Goal: Register for event/course

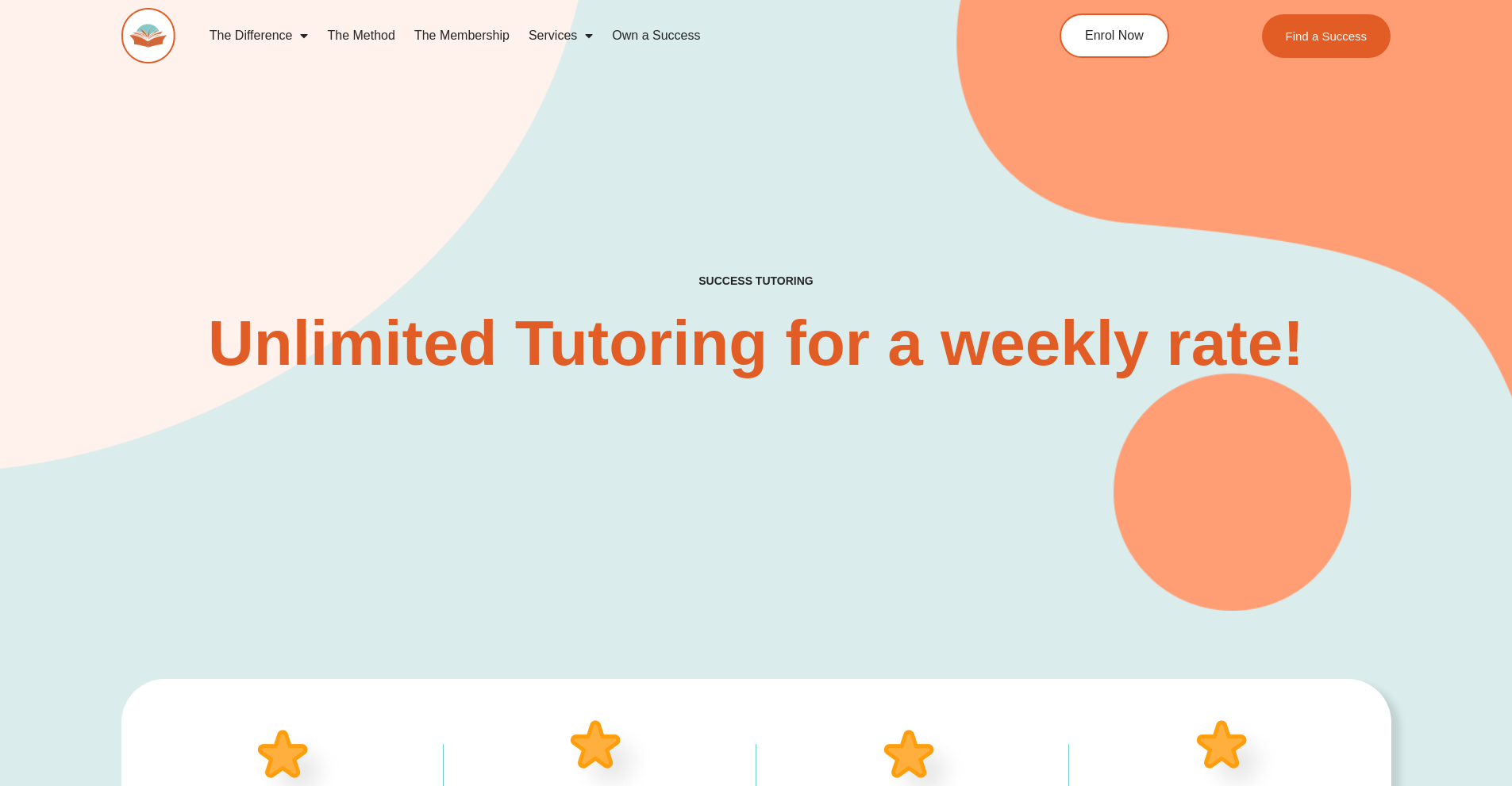
click at [673, 34] on link "Own a Success" at bounding box center [656, 35] width 107 height 36
click at [353, 36] on link "The Method" at bounding box center [360, 35] width 87 height 36
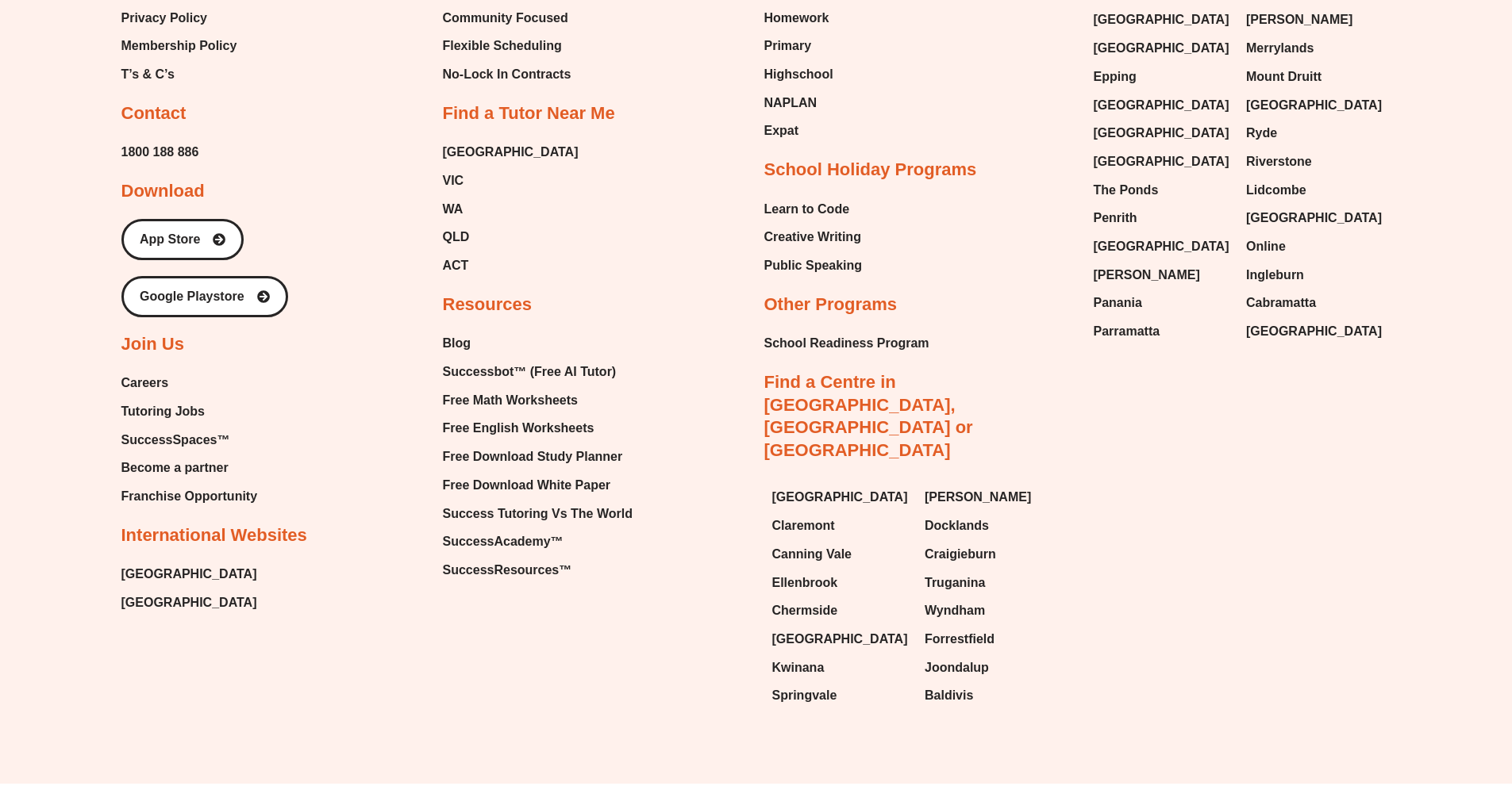
scroll to position [4030, 0]
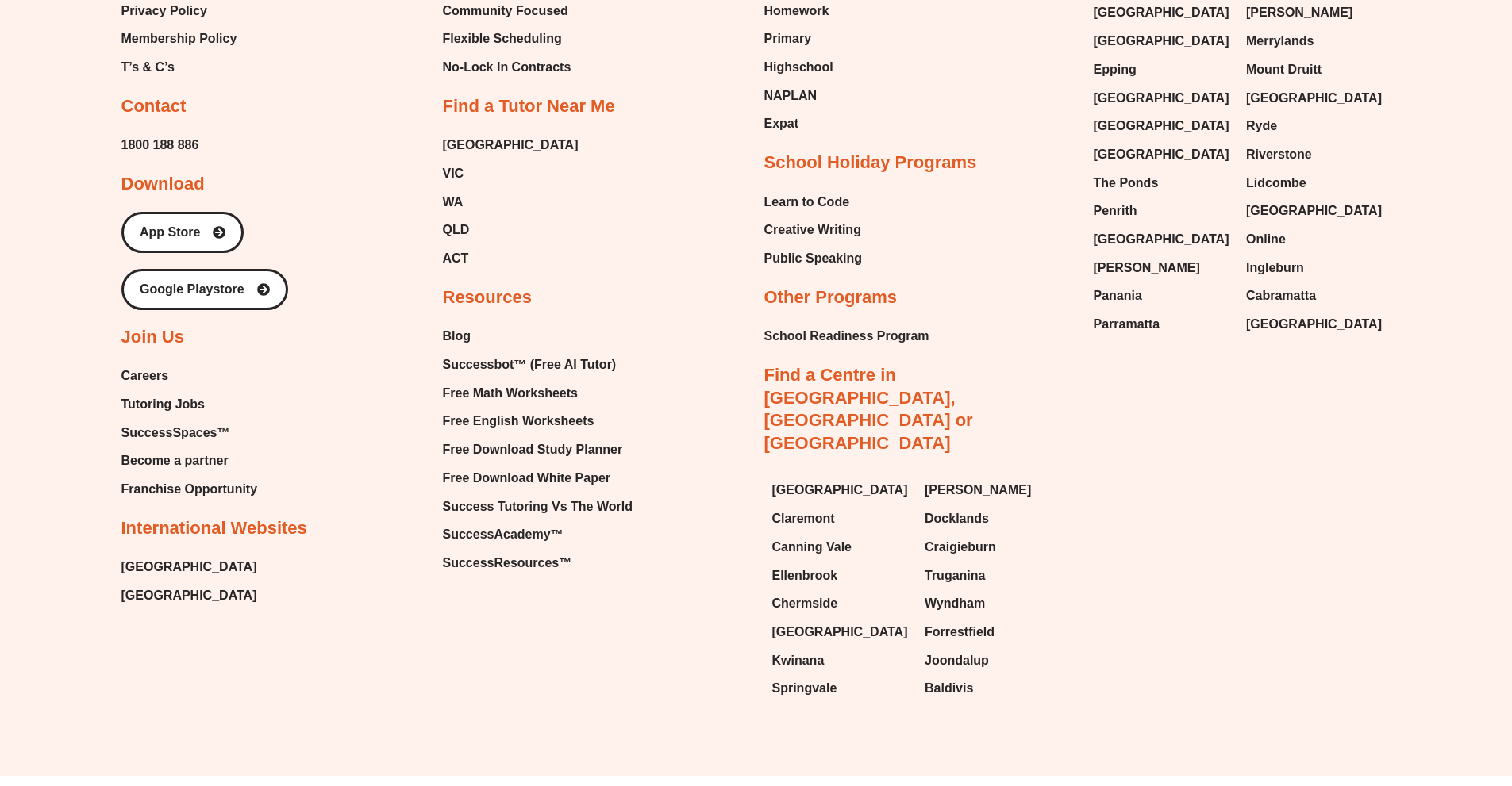
drag, startPoint x: 104, startPoint y: 365, endPoint x: 43, endPoint y: 301, distance: 88.4
click at [43, 301] on div "Email Instagram Facebook Youtube Tumblr Linkedin About Our Story About Us Execu…" at bounding box center [756, 127] width 1512 height 1301
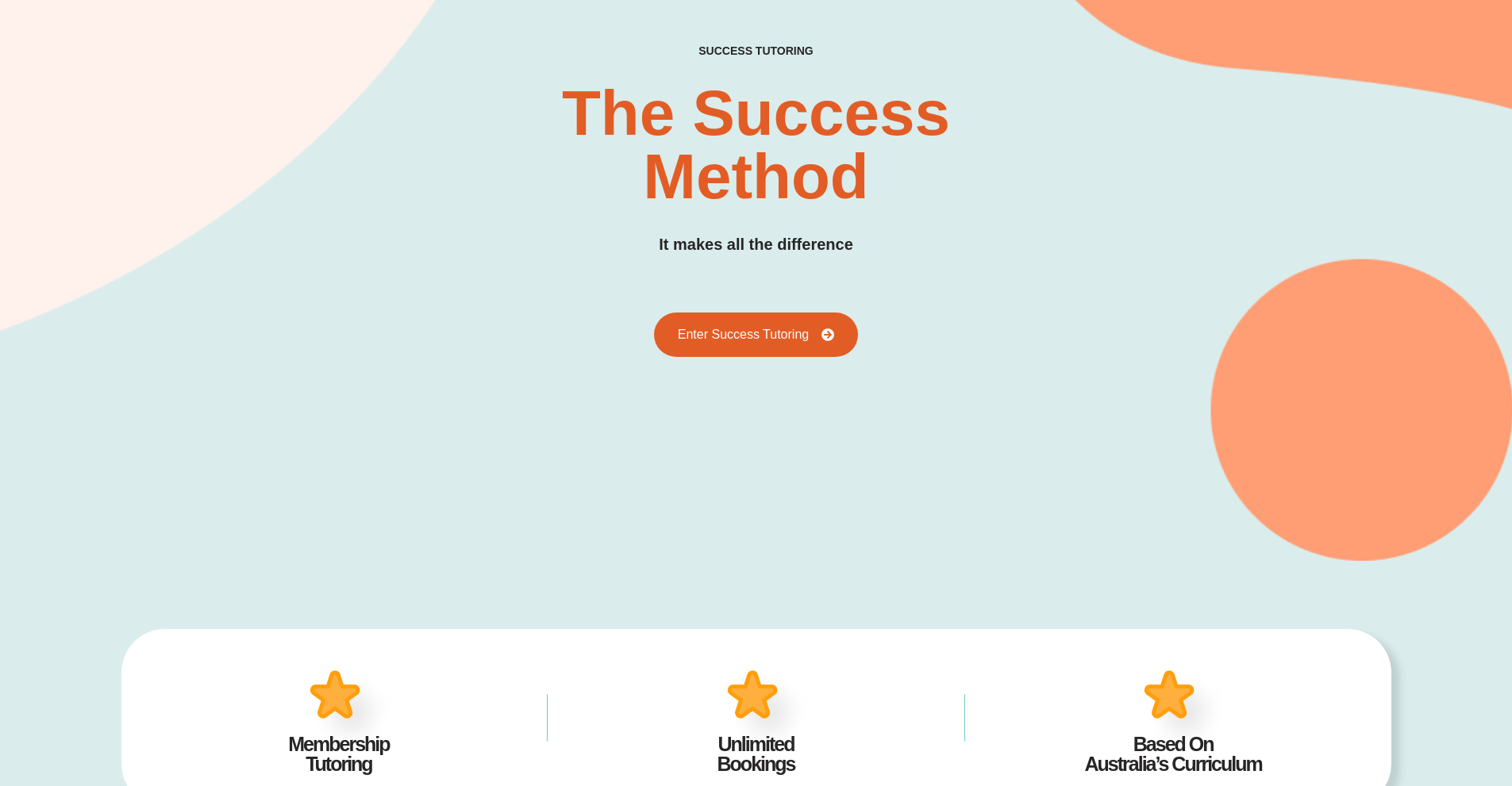
scroll to position [0, 0]
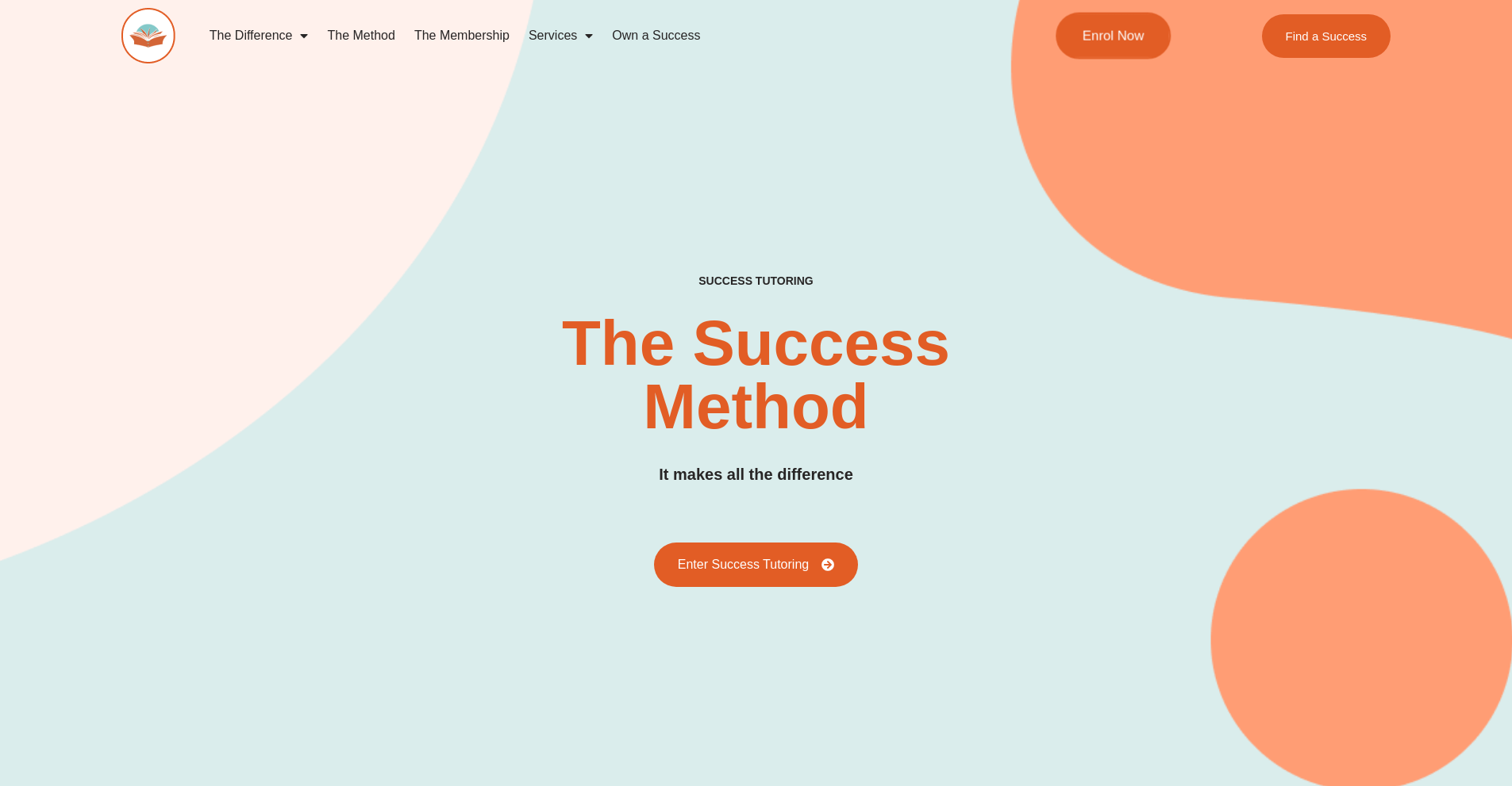
click at [1101, 35] on span "Enrol Now" at bounding box center [1113, 36] width 62 height 13
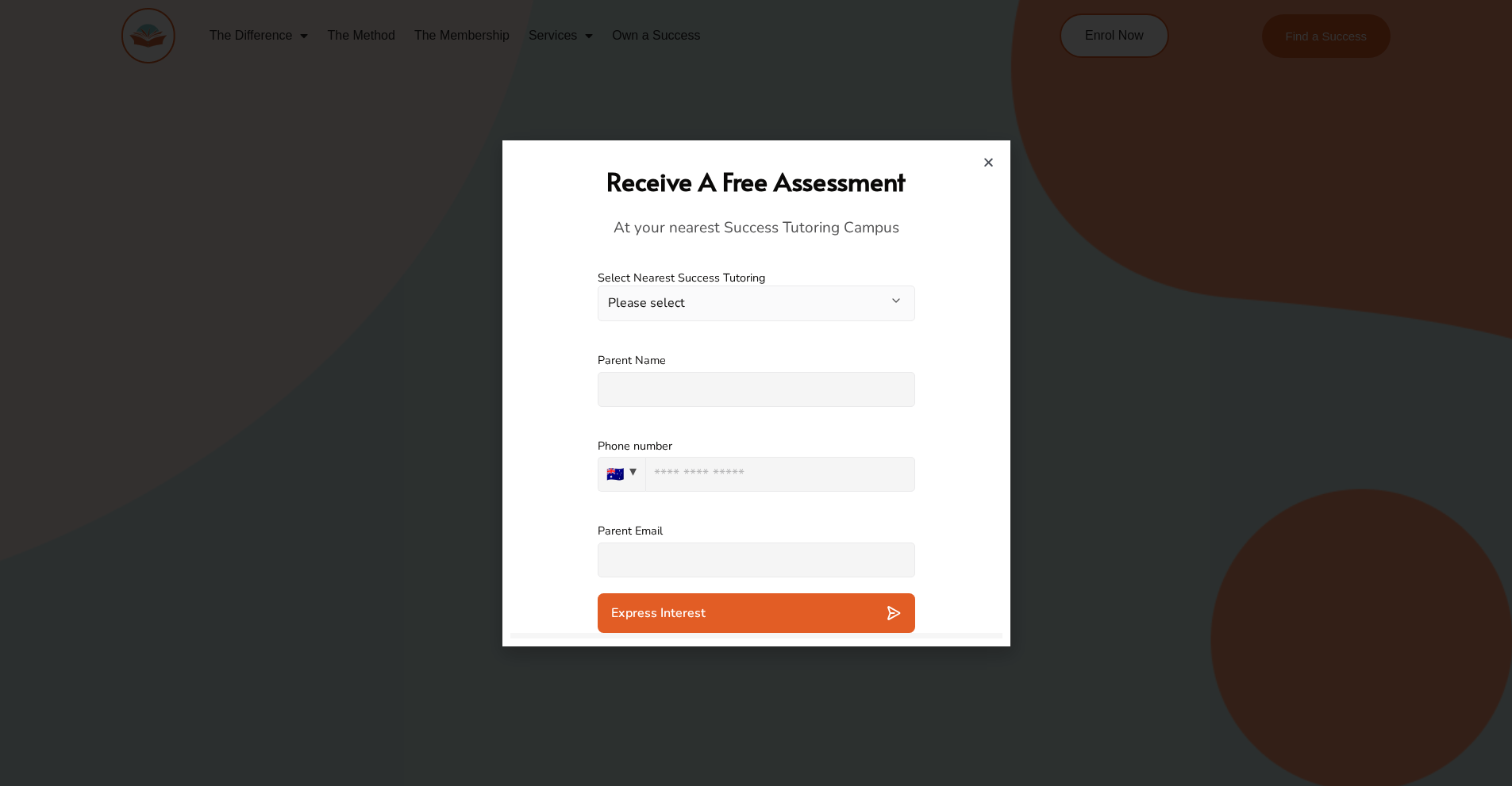
click at [670, 305] on button "Please select" at bounding box center [756, 303] width 317 height 35
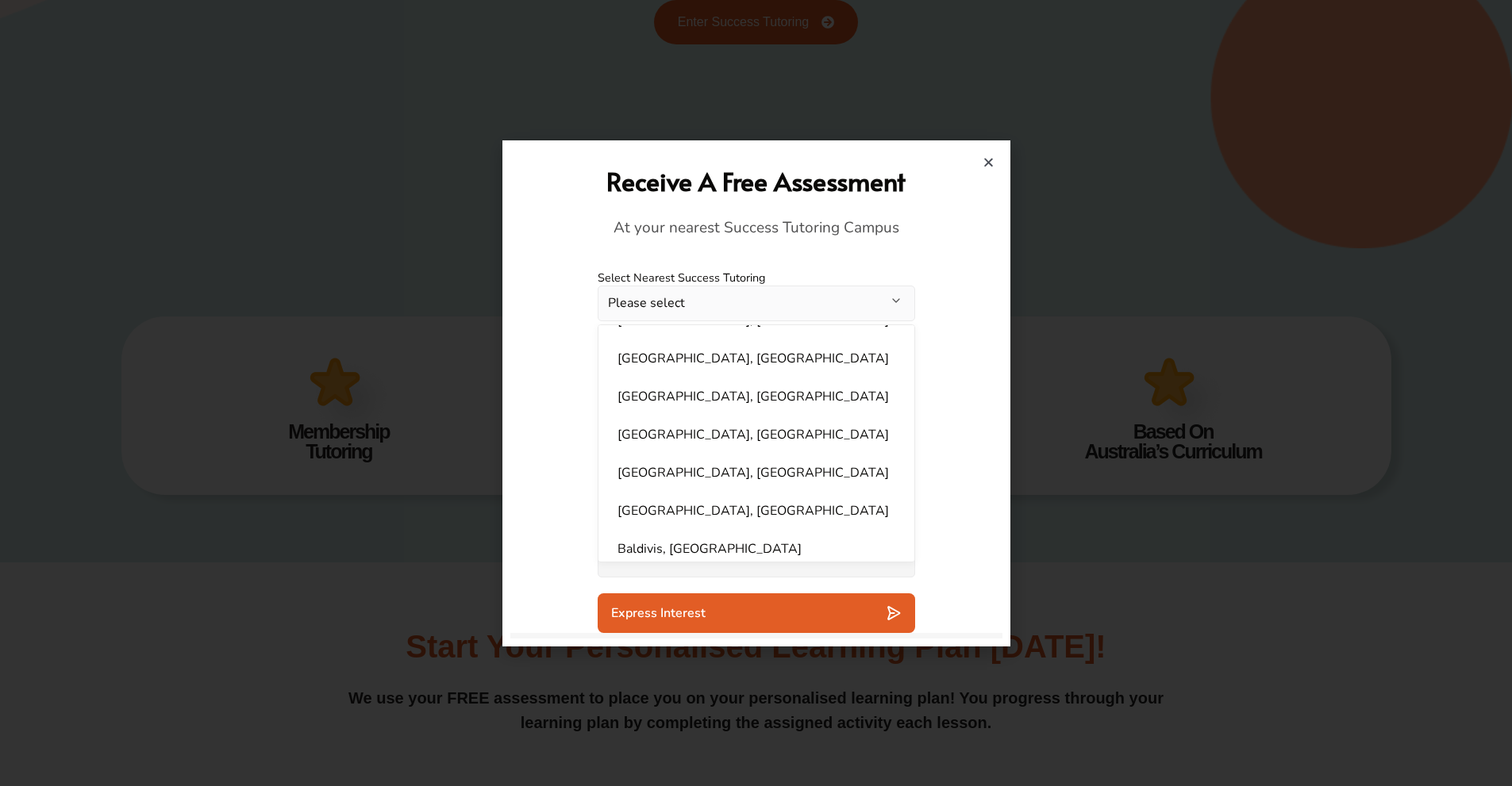
scroll to position [556, 0]
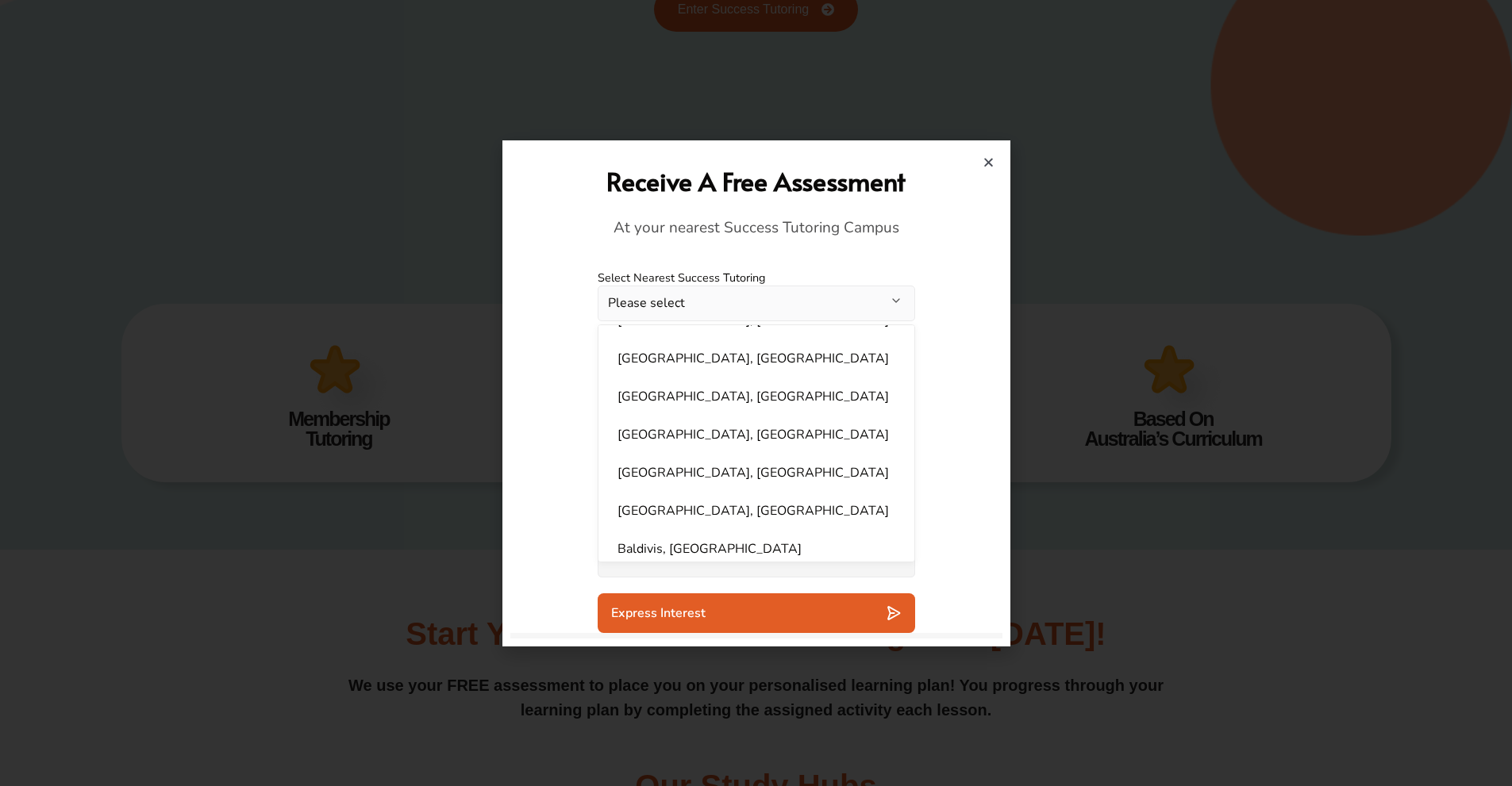
click at [970, 162] on div "Receive A Free Assessment At your nearest Success Tutoring Campus" at bounding box center [756, 201] width 476 height 106
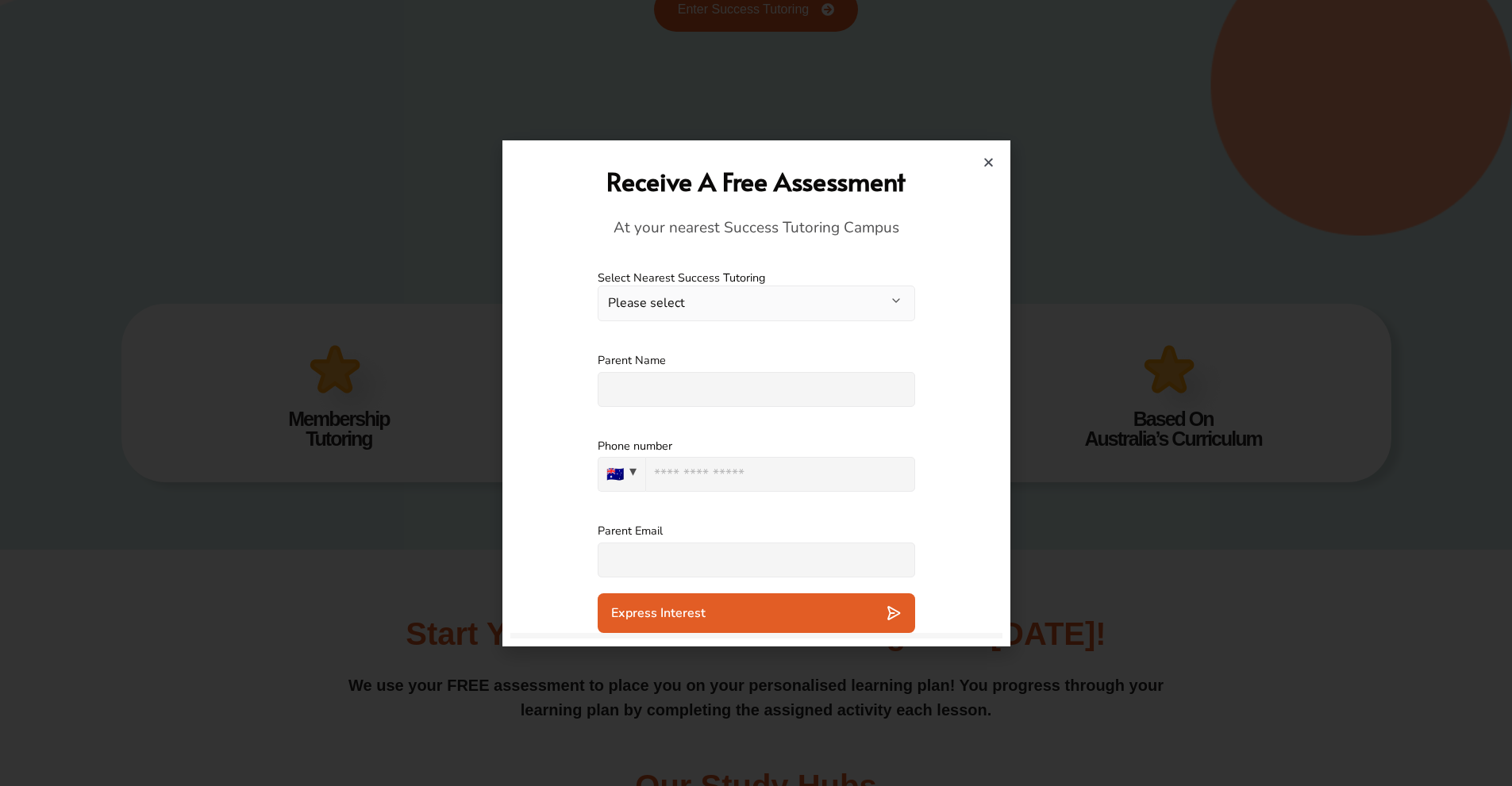
click at [987, 154] on div "Receive A Free Assessment At your nearest Success Tutoring Campus" at bounding box center [756, 201] width 476 height 106
click at [988, 159] on icon "Close" at bounding box center [989, 162] width 11 height 11
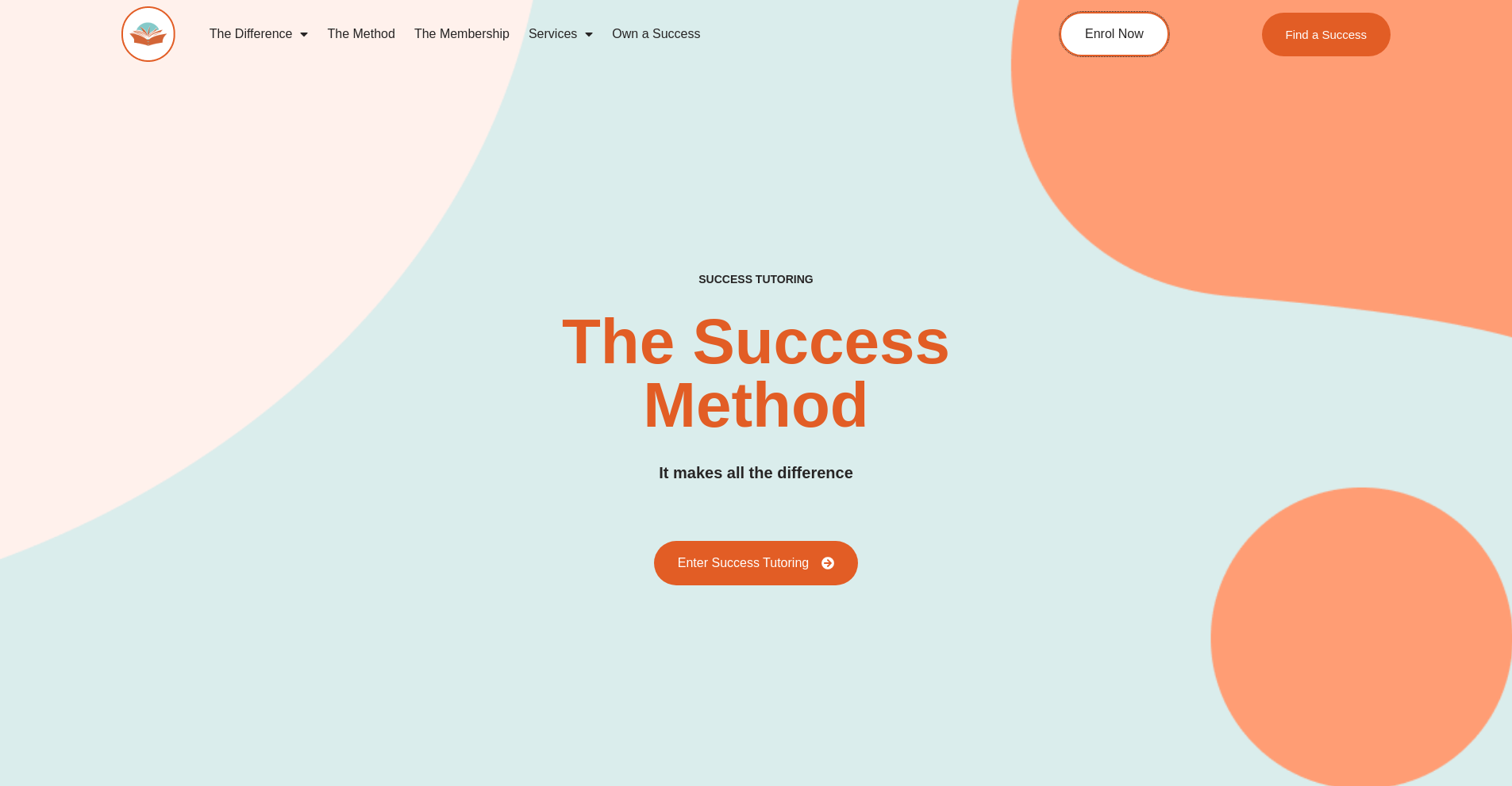
scroll to position [0, 0]
